Goal: Task Accomplishment & Management: Manage account settings

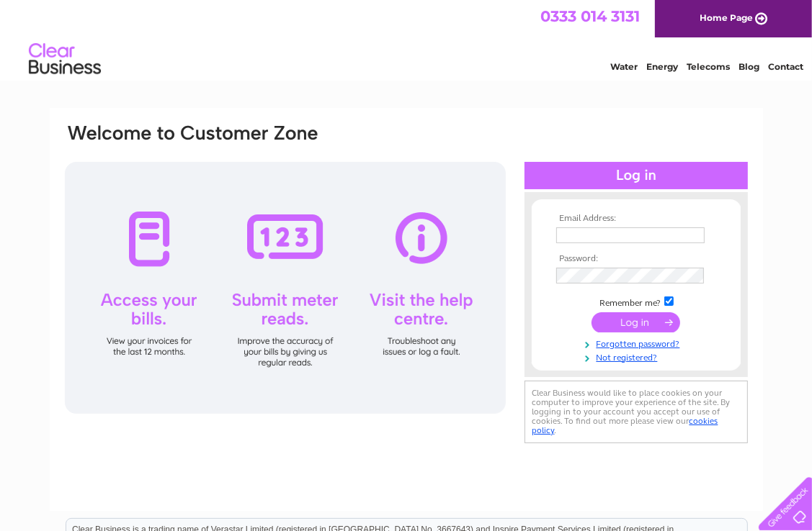
type input "[EMAIL_ADDRESS][DOMAIN_NAME]"
click at [622, 324] on input "submit" at bounding box center [635, 323] width 89 height 20
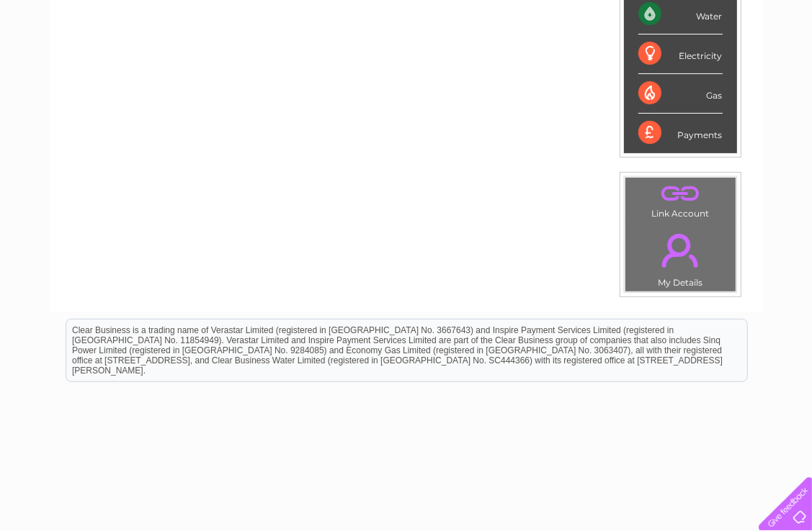
scroll to position [360, 0]
click at [691, 256] on link "." at bounding box center [680, 250] width 103 height 50
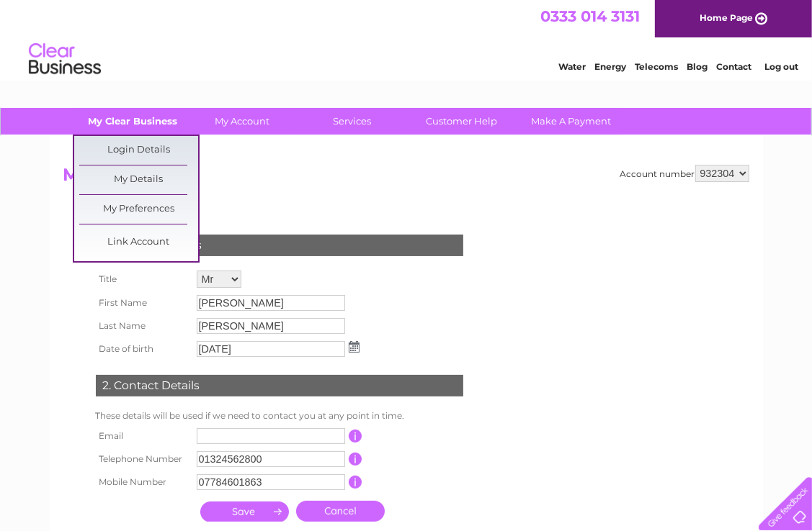
click at [164, 122] on link "My Clear Business" at bounding box center [132, 121] width 119 height 27
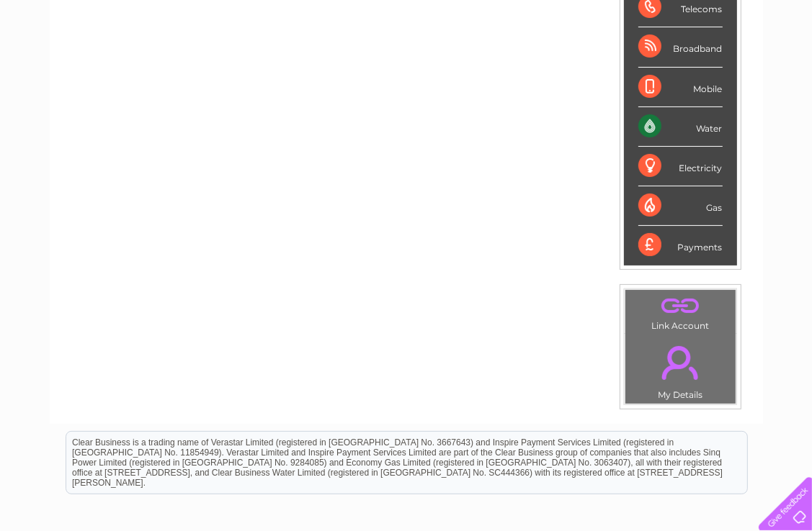
scroll to position [72, 0]
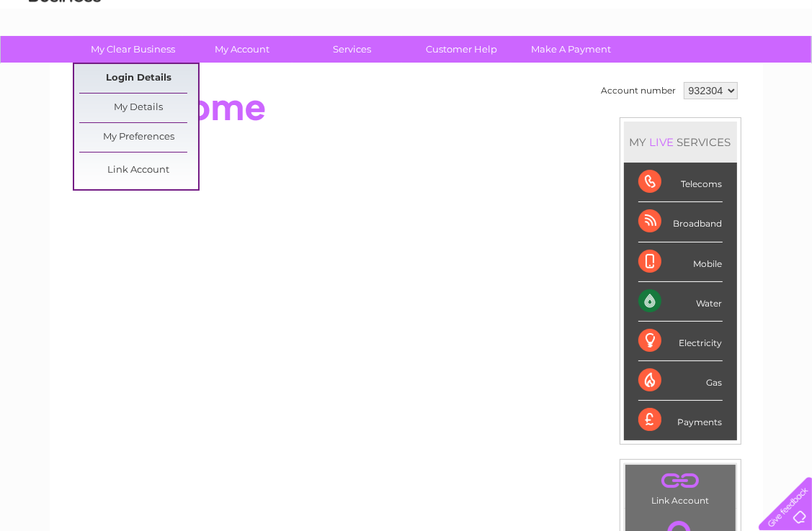
click at [151, 80] on link "Login Details" at bounding box center [138, 78] width 119 height 29
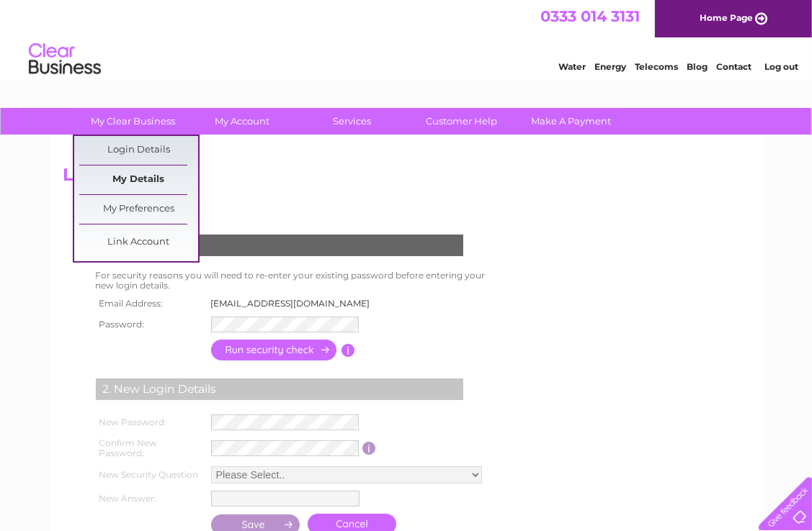
click at [149, 185] on link "My Details" at bounding box center [138, 180] width 119 height 29
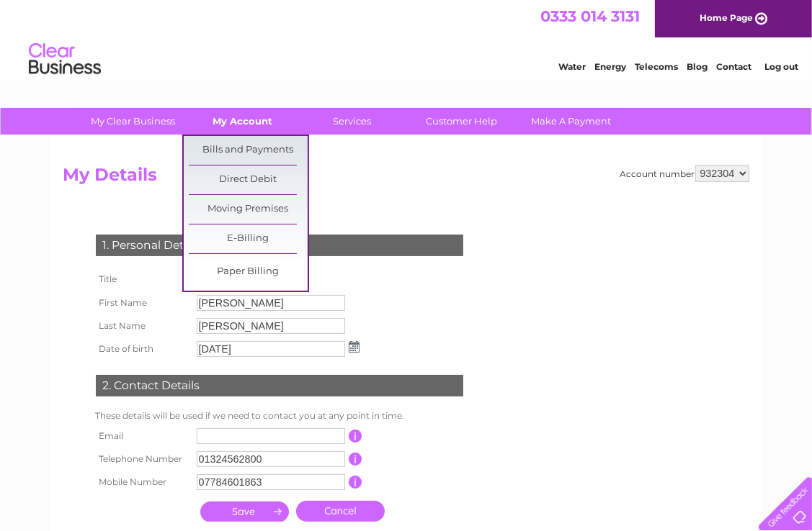
click at [232, 120] on link "My Account" at bounding box center [242, 121] width 119 height 27
click at [228, 145] on link "Bills and Payments" at bounding box center [248, 150] width 119 height 29
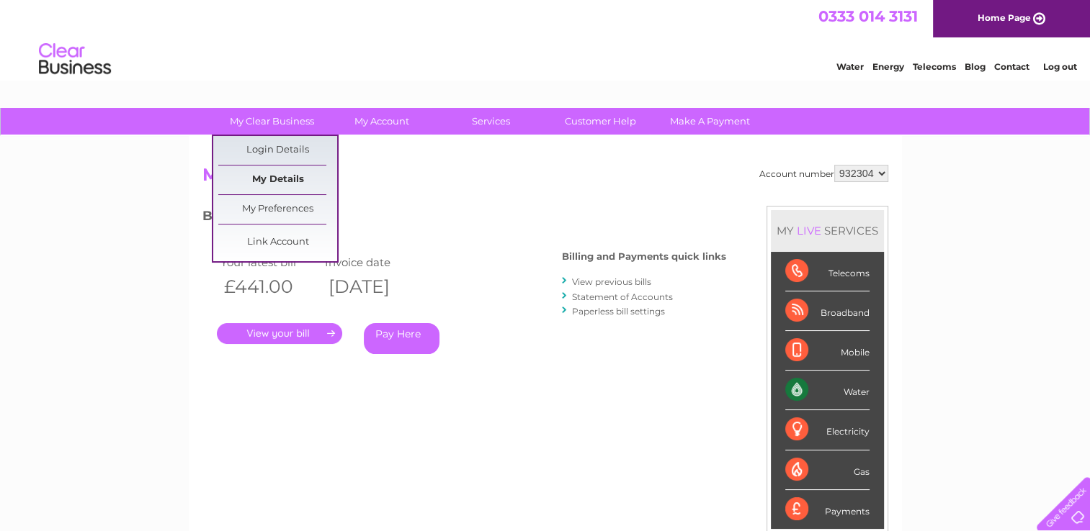
click at [272, 186] on link "My Details" at bounding box center [277, 180] width 119 height 29
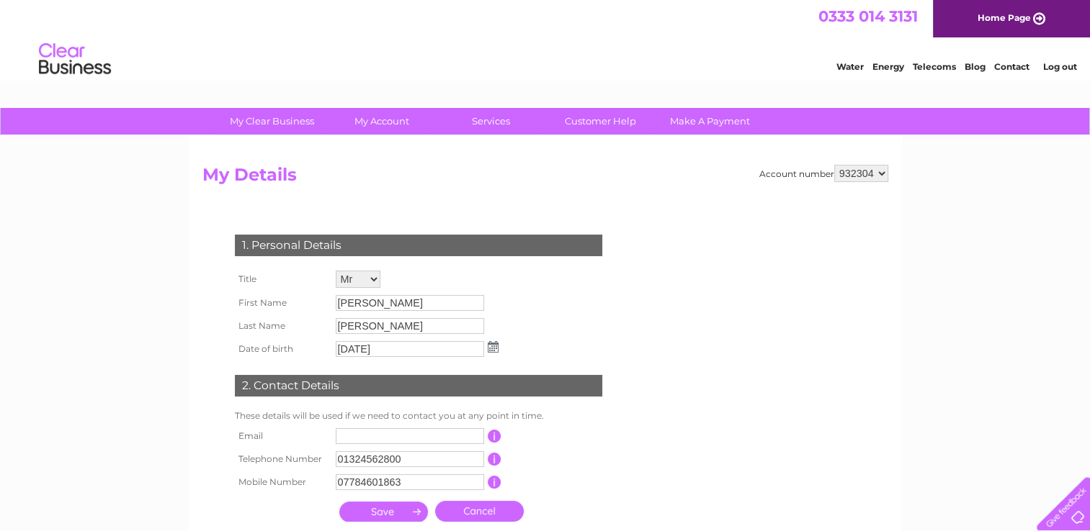
click at [1054, 70] on link "Log out" at bounding box center [1059, 66] width 34 height 11
